Goal: Task Accomplishment & Management: Complete application form

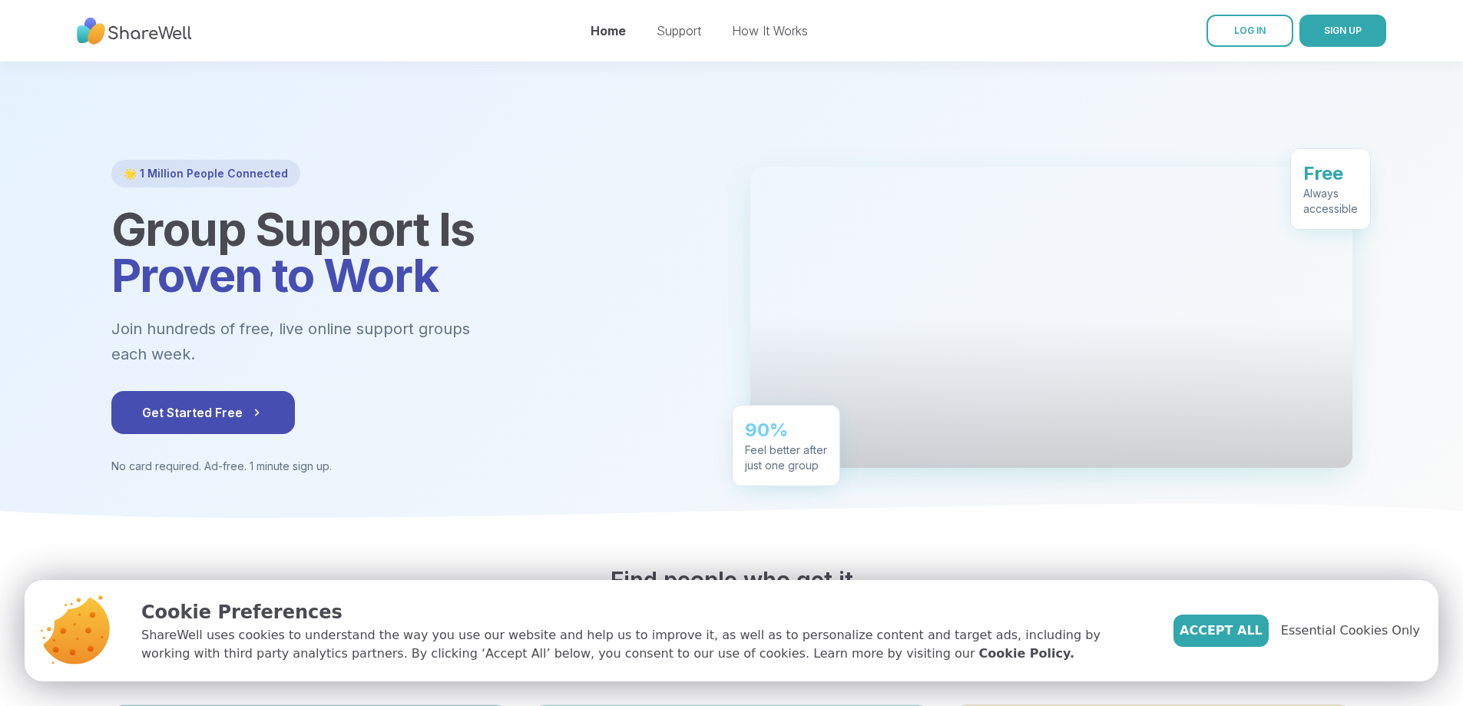
click at [1357, 178] on div "Always accessible" at bounding box center [1330, 193] width 55 height 31
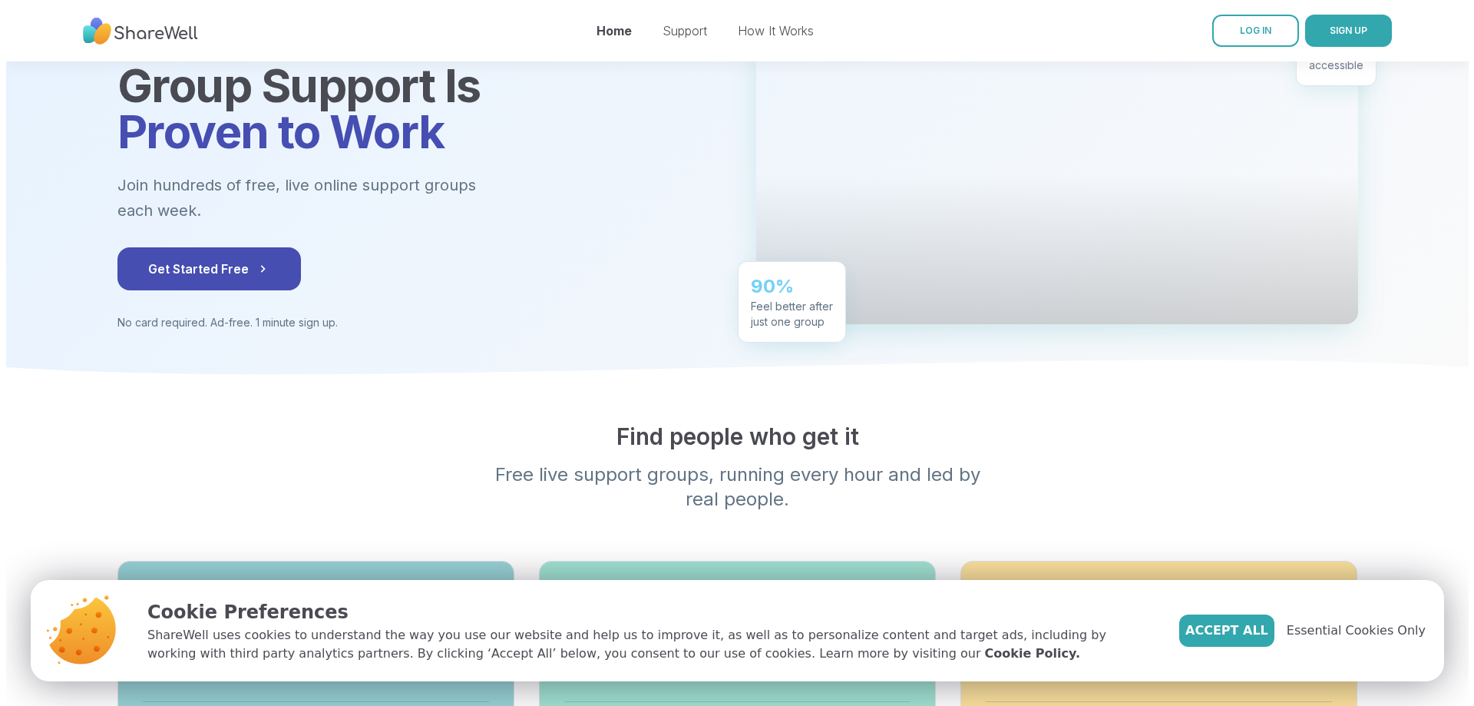
scroll to position [154, 0]
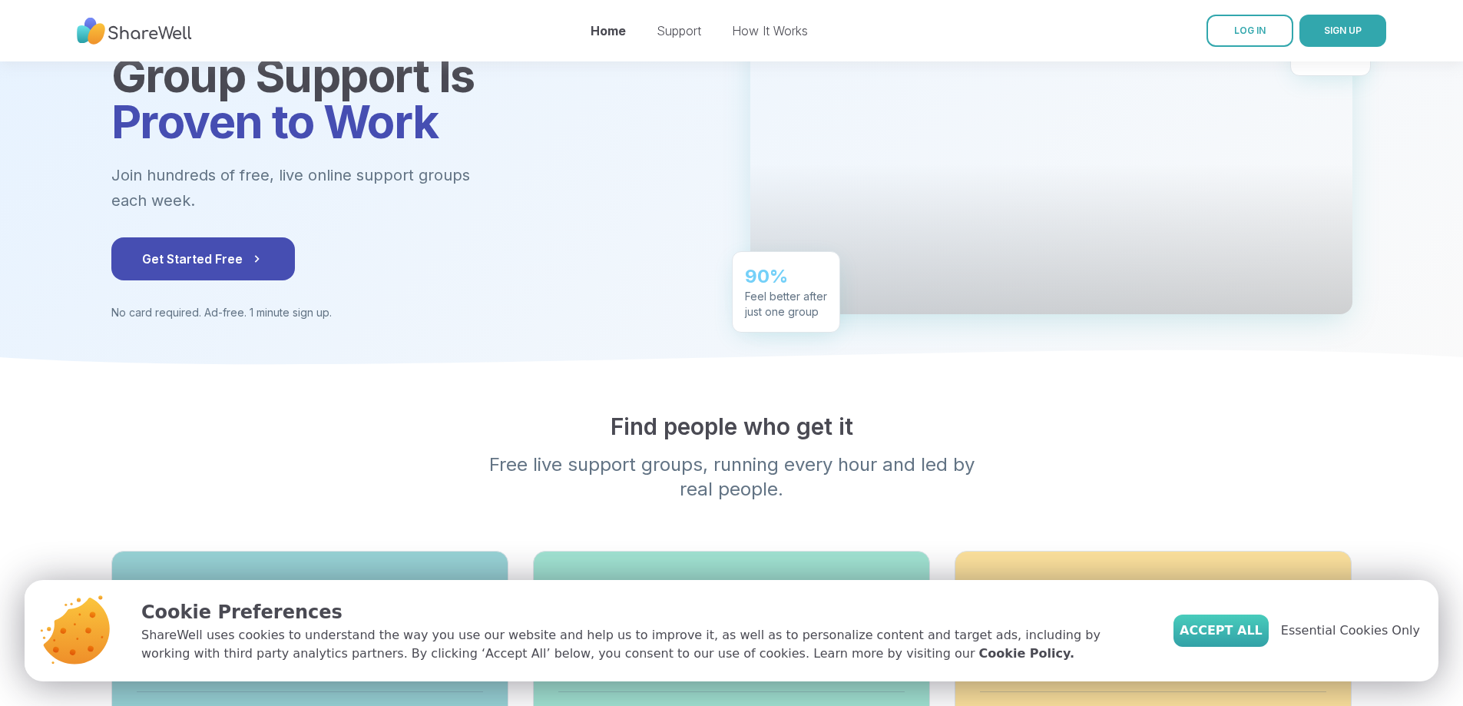
click at [1249, 624] on span "Accept All" at bounding box center [1220, 630] width 83 height 18
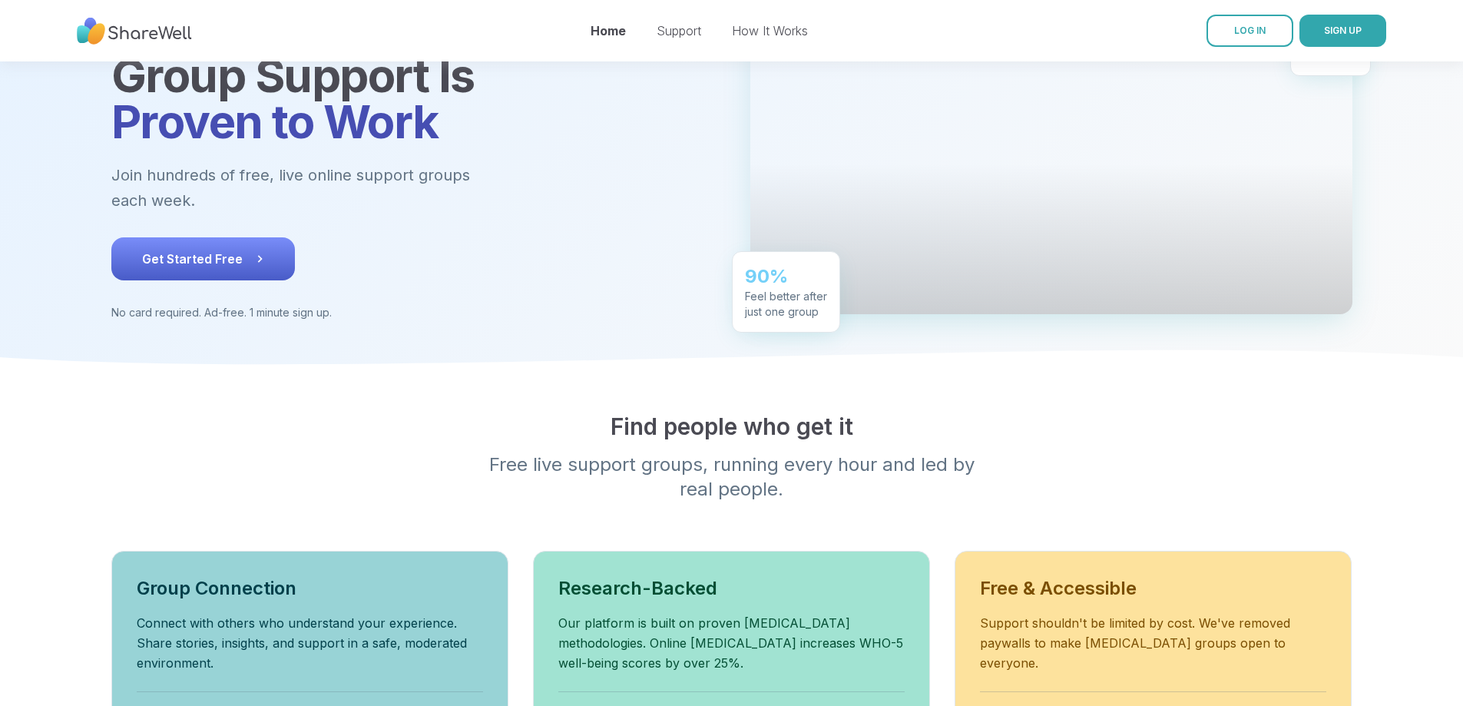
click at [133, 280] on button "Get Started Free" at bounding box center [202, 258] width 183 height 43
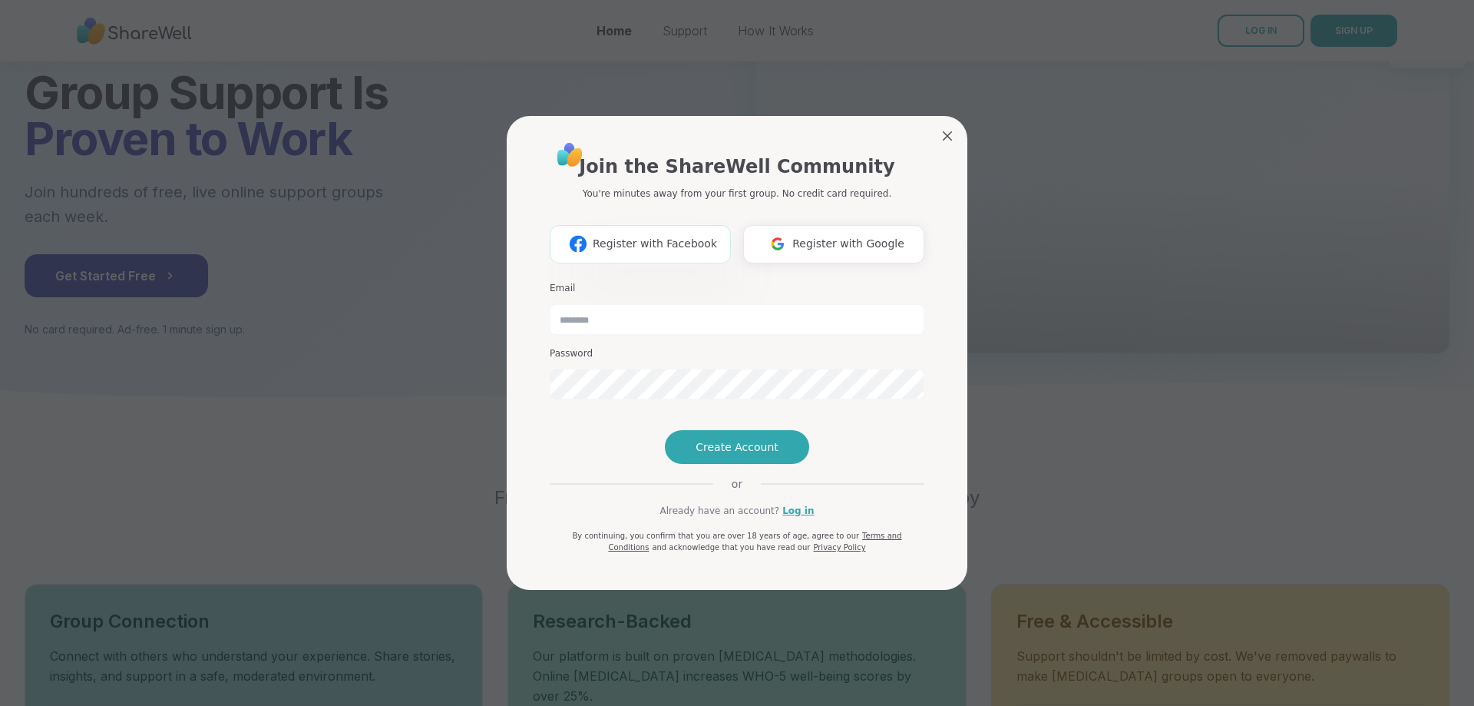
click at [626, 236] on span "Register with Facebook" at bounding box center [655, 244] width 124 height 16
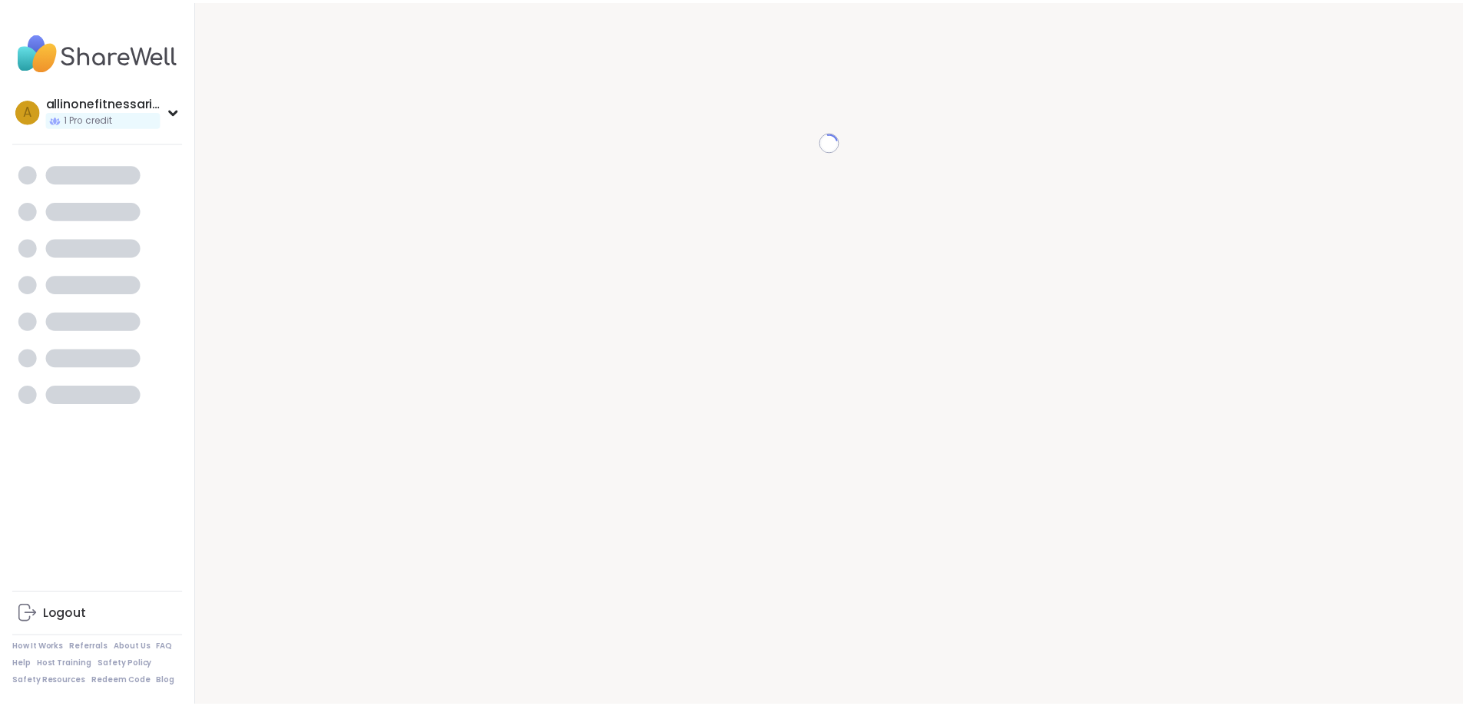
scroll to position [15, 0]
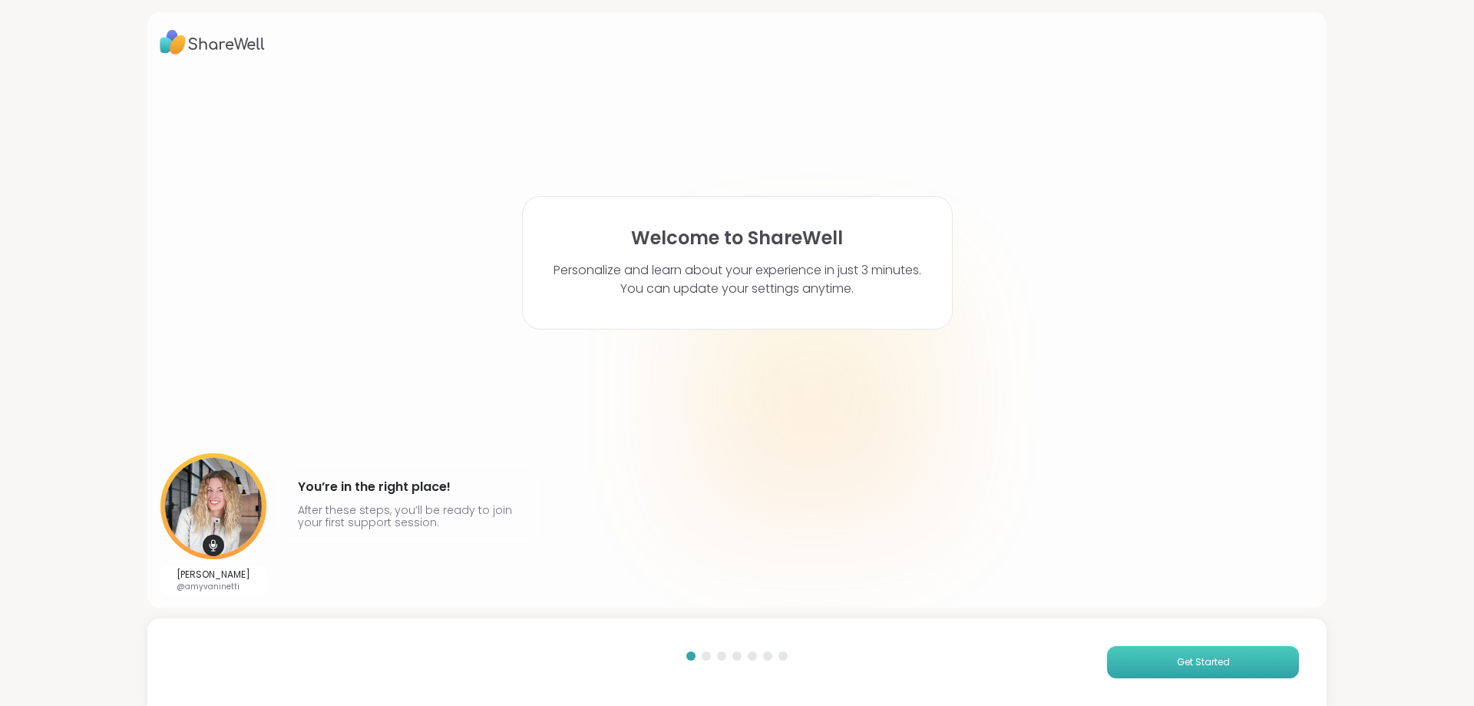
click at [1127, 658] on button "Get Started" at bounding box center [1203, 662] width 192 height 32
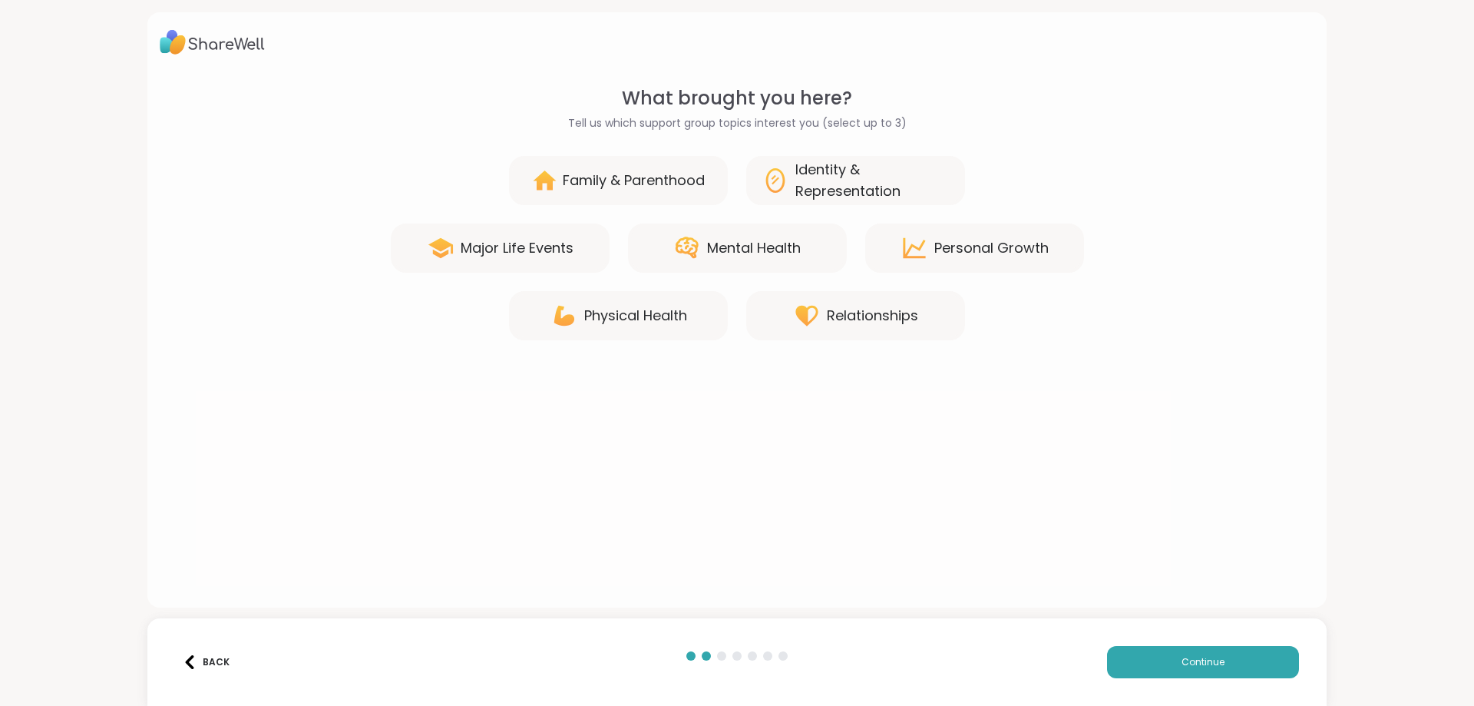
click at [611, 316] on div "Physical Health" at bounding box center [635, 315] width 103 height 21
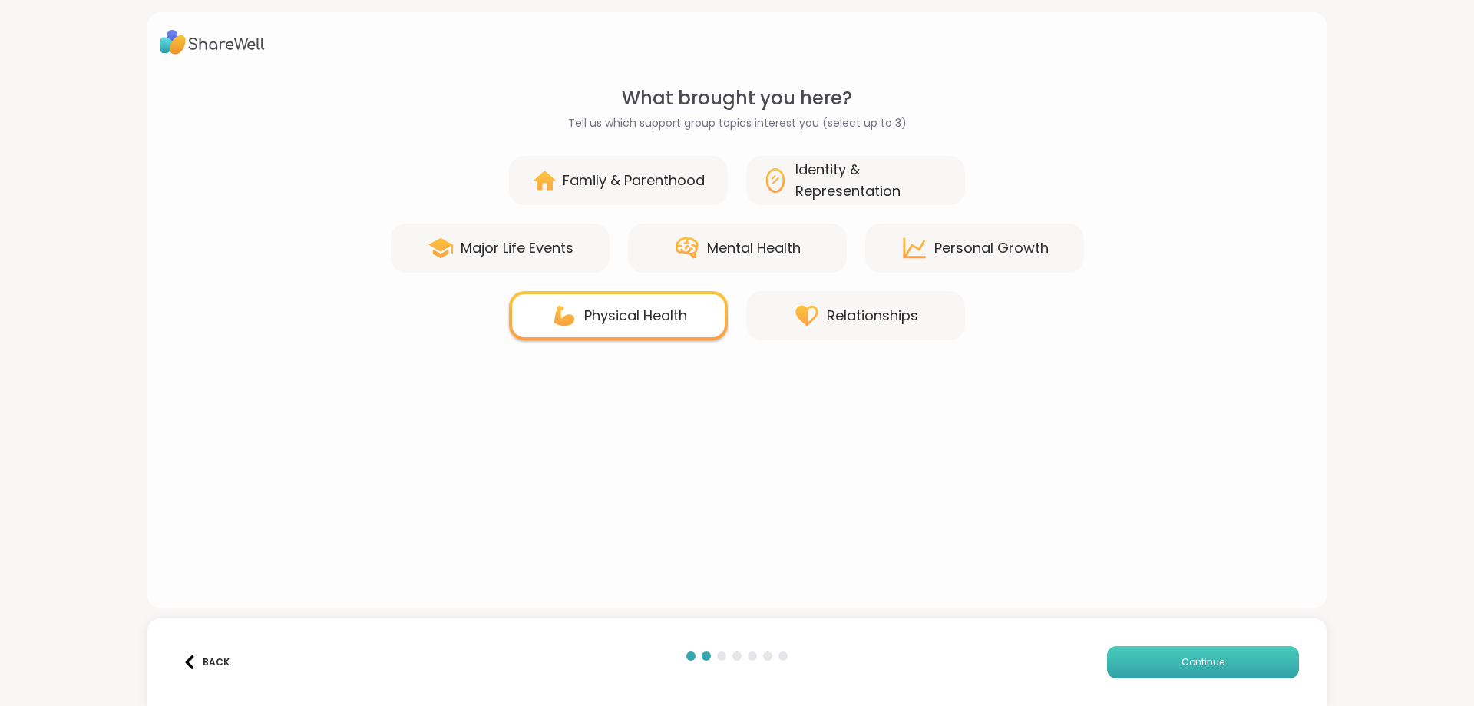
click at [1167, 664] on button "Continue" at bounding box center [1203, 662] width 192 height 32
